Goal: Task Accomplishment & Management: Complete application form

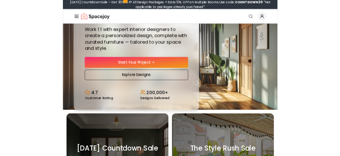
scroll to position [36, 0]
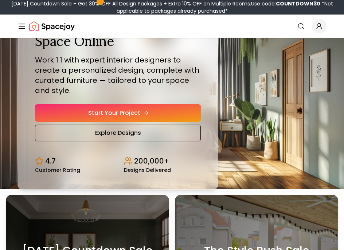
click at [158, 119] on link "Start Your Project" at bounding box center [118, 112] width 166 height 17
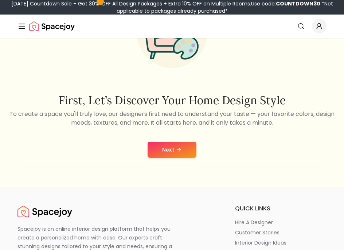
scroll to position [73, 0]
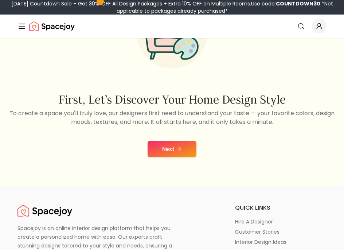
click at [172, 147] on button "Next" at bounding box center [171, 149] width 49 height 16
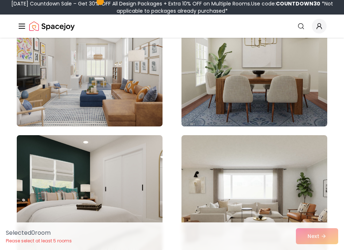
scroll to position [1965, 0]
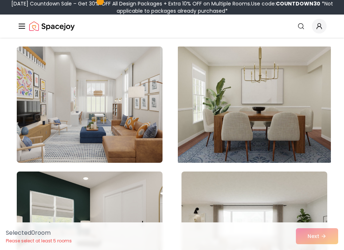
click at [252, 121] on img at bounding box center [254, 105] width 153 height 122
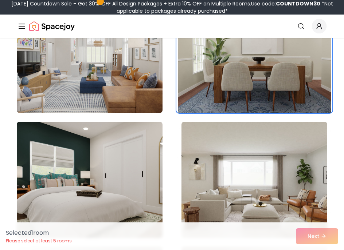
scroll to position [2111, 0]
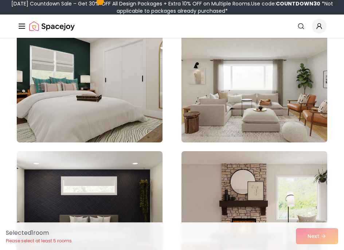
click at [252, 121] on img at bounding box center [254, 84] width 146 height 116
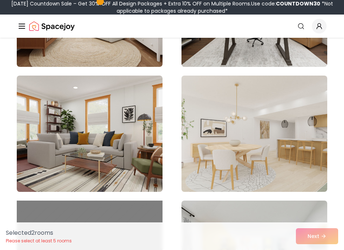
scroll to position [0, 0]
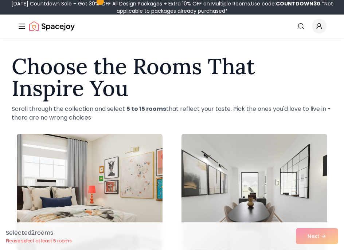
click at [49, 27] on img "Spacejoy" at bounding box center [51, 26] width 45 height 15
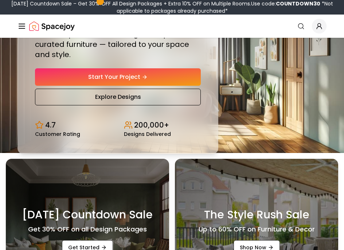
scroll to position [73, 0]
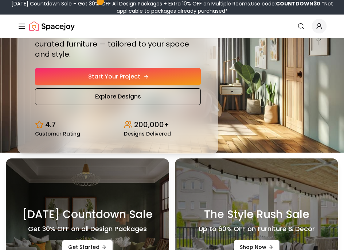
click at [123, 76] on link "Start Your Project" at bounding box center [118, 76] width 166 height 17
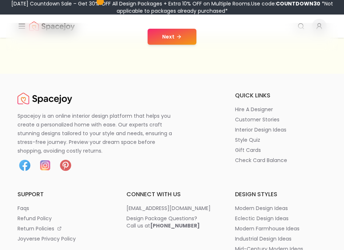
scroll to position [182, 0]
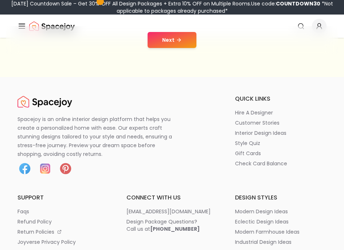
click at [173, 43] on button "Next" at bounding box center [171, 40] width 49 height 16
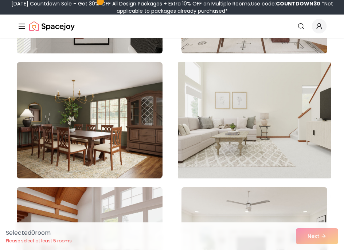
scroll to position [364, 0]
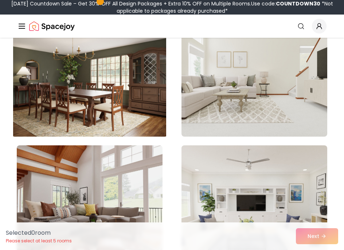
click at [135, 78] on img at bounding box center [89, 78] width 153 height 122
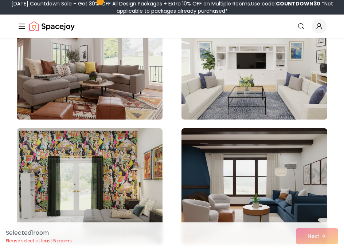
scroll to position [510, 0]
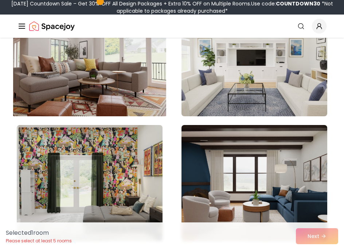
click at [143, 72] on img at bounding box center [89, 58] width 153 height 122
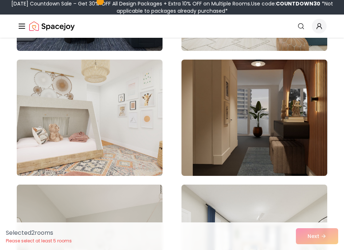
click at [315, 90] on img at bounding box center [254, 118] width 146 height 116
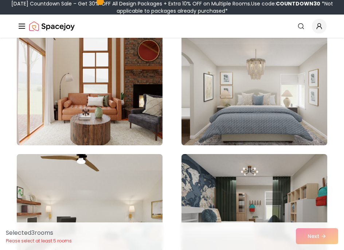
scroll to position [1492, 0]
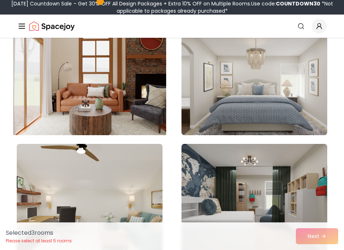
click at [62, 96] on img at bounding box center [89, 77] width 153 height 122
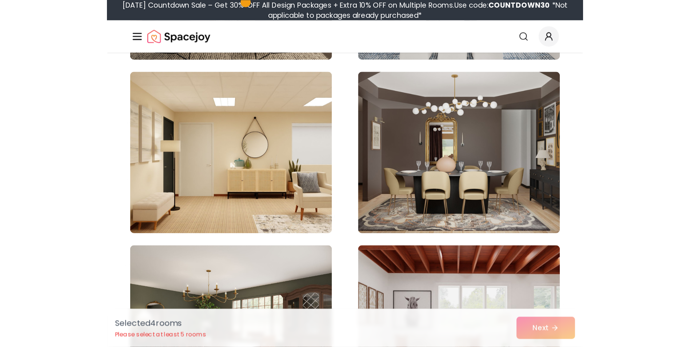
scroll to position [2184, 0]
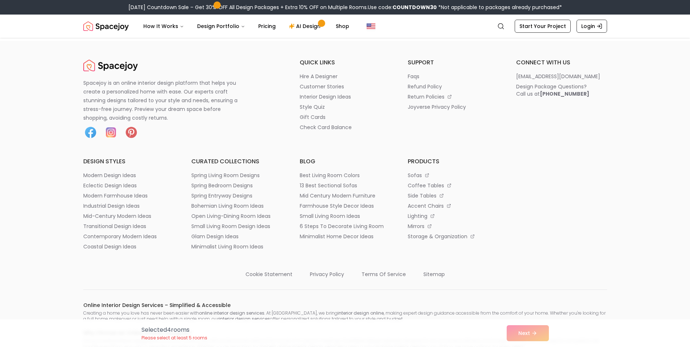
click at [343, 250] on div "Selected 4 room s Please select at least 5 rooms Next" at bounding box center [345, 334] width 419 height 28
drag, startPoint x: 532, startPoint y: 337, endPoint x: 379, endPoint y: 318, distance: 154.7
click at [343, 250] on div "Selected 4 room s Please select at least 5 rooms Next" at bounding box center [345, 334] width 419 height 28
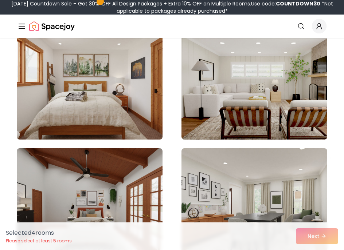
scroll to position [3494, 0]
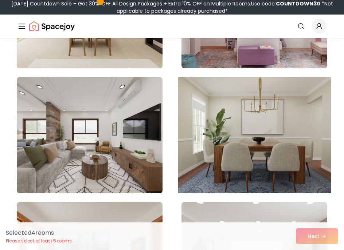
click at [303, 103] on img at bounding box center [254, 135] width 153 height 122
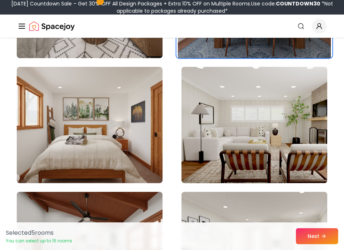
scroll to position [3457, 0]
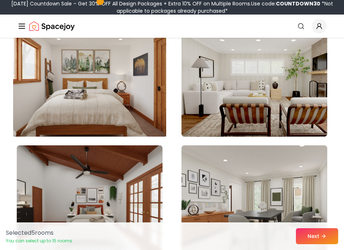
click at [83, 91] on img at bounding box center [89, 78] width 153 height 122
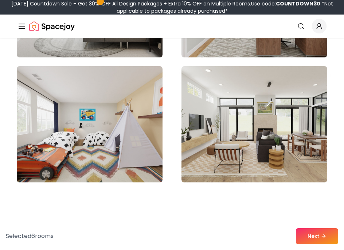
scroll to position [4404, 0]
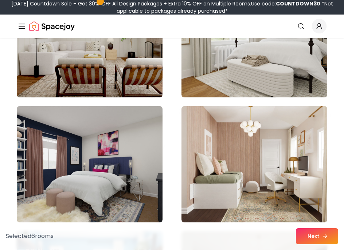
click at [323, 234] on icon at bounding box center [325, 237] width 6 height 6
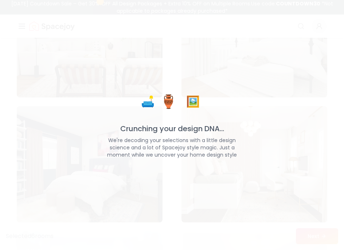
scroll to position [5787, 0]
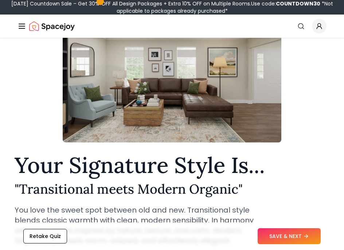
scroll to position [36, 0]
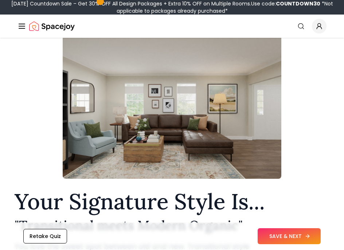
click at [309, 239] on button "SAVE & NEXT" at bounding box center [288, 237] width 63 height 16
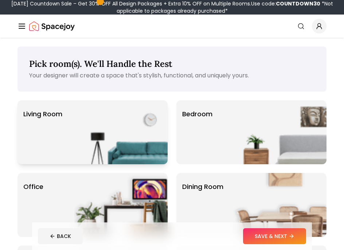
click at [128, 136] on img at bounding box center [120, 132] width 93 height 64
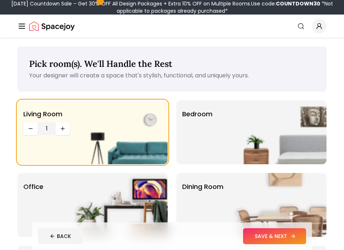
click at [283, 235] on button "SAVE & NEXT" at bounding box center [274, 237] width 63 height 16
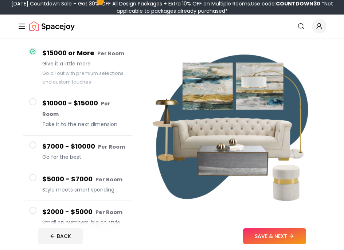
scroll to position [109, 0]
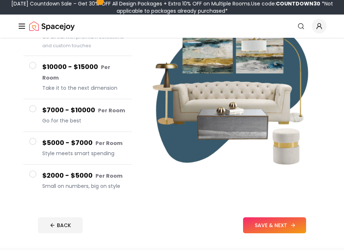
click at [262, 218] on button "SAVE & NEXT" at bounding box center [274, 226] width 63 height 16
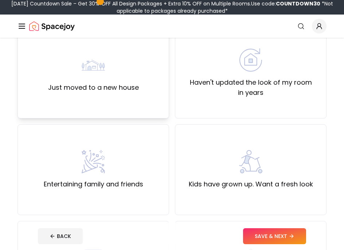
scroll to position [109, 0]
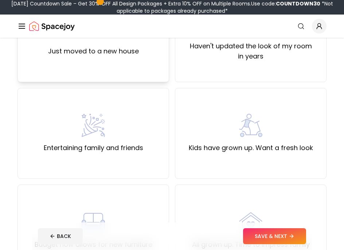
click at [128, 52] on label "Just moved to a new house" at bounding box center [93, 51] width 91 height 10
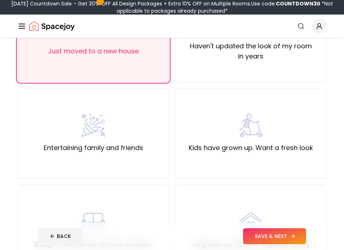
click at [292, 230] on button "SAVE & NEXT" at bounding box center [274, 237] width 63 height 16
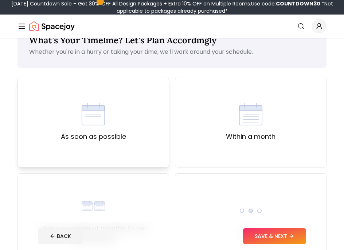
scroll to position [36, 0]
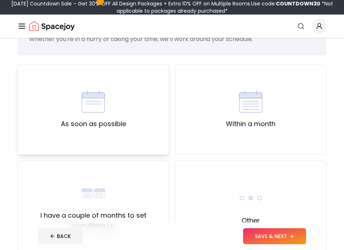
click at [149, 138] on div "As soon as possible" at bounding box center [92, 109] width 151 height 91
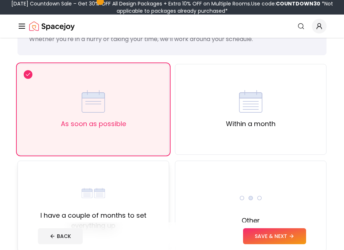
click at [119, 191] on div "I have a couple of months to set everything up" at bounding box center [93, 206] width 139 height 49
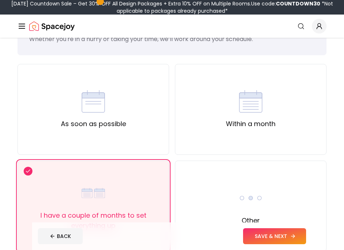
click at [294, 237] on icon at bounding box center [294, 236] width 2 height 3
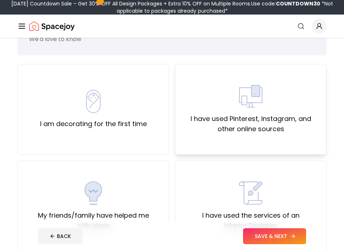
click at [302, 145] on div "I have used Pinterest, Instagram, and other online sources" at bounding box center [250, 109] width 151 height 91
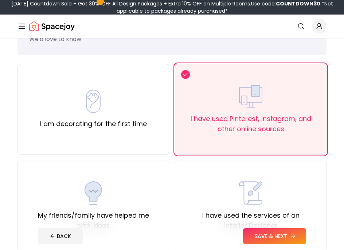
click at [291, 239] on button "SAVE & NEXT" at bounding box center [274, 237] width 63 height 16
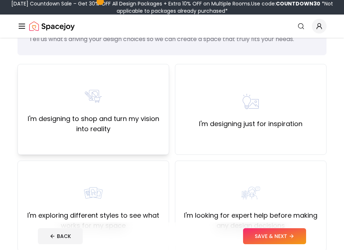
click at [139, 142] on div "I'm designing to shop and turn my vision into reality" at bounding box center [92, 109] width 151 height 91
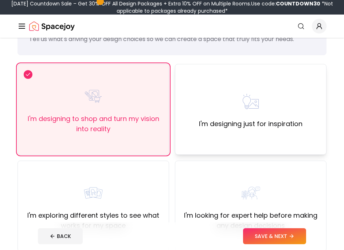
click at [277, 136] on div "I'm designing just for inspiration" at bounding box center [250, 109] width 151 height 91
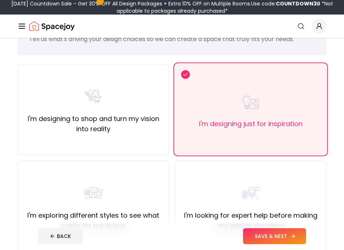
click at [276, 237] on button "SAVE & NEXT" at bounding box center [274, 237] width 63 height 16
